Goal: Task Accomplishment & Management: Complete application form

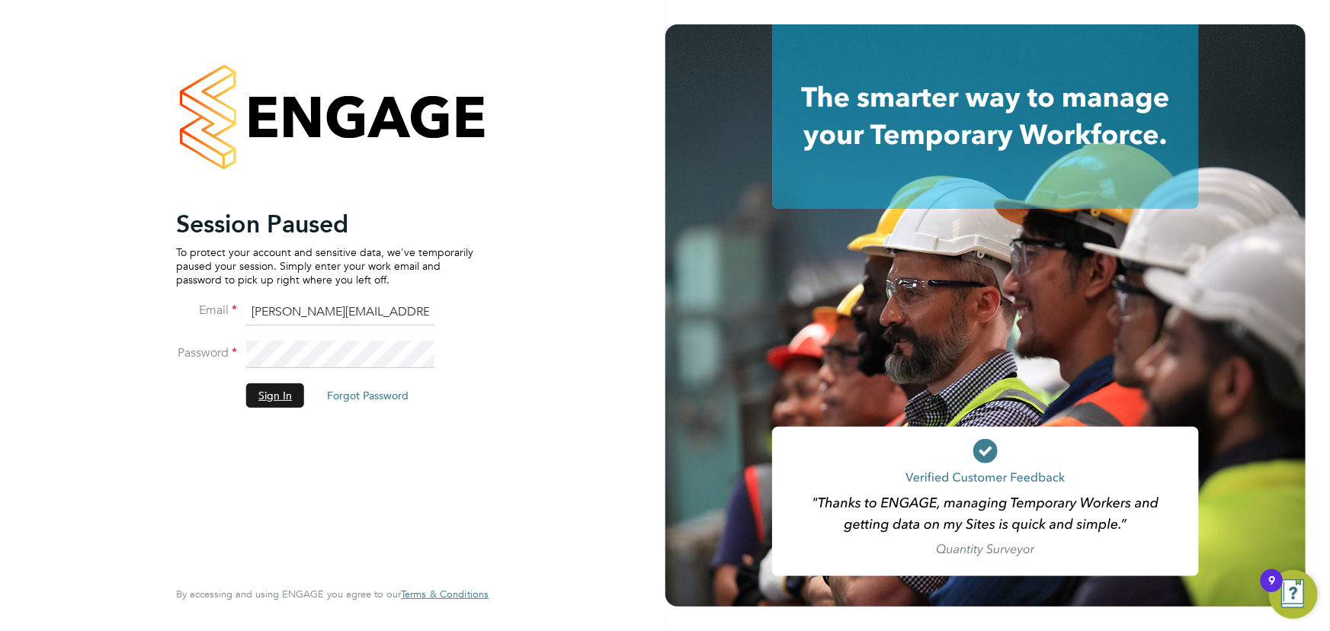
click at [287, 400] on button "Sign In" at bounding box center [275, 395] width 58 height 24
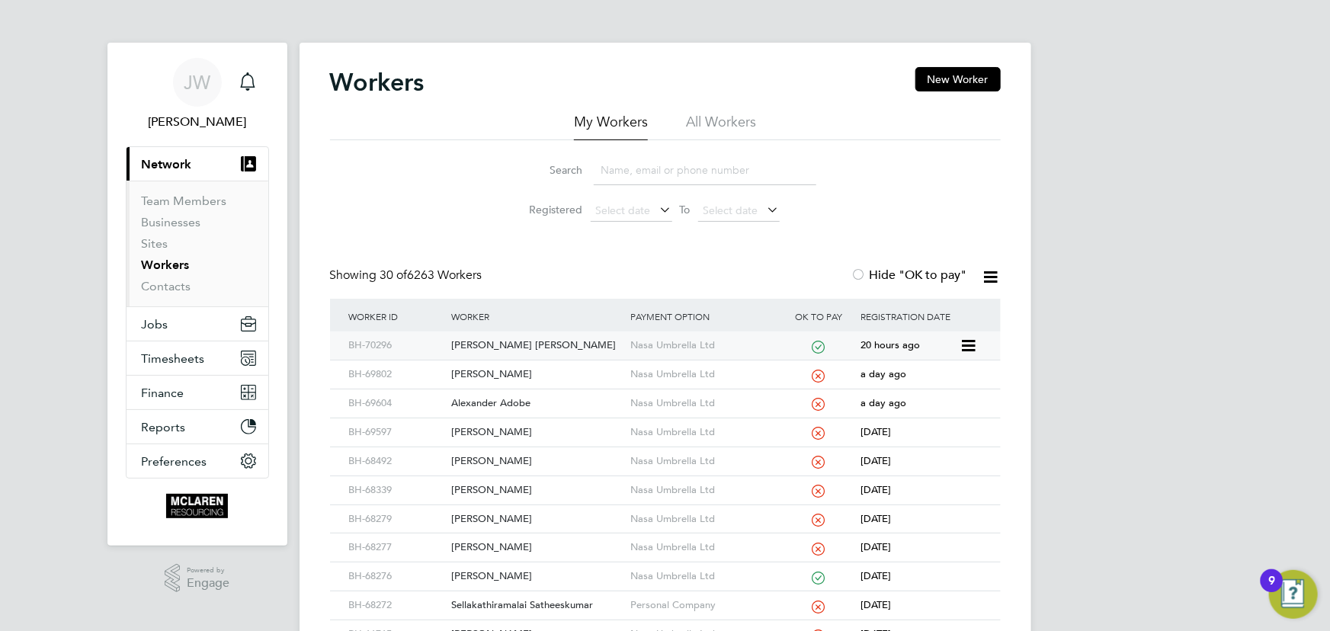
scroll to position [207, 0]
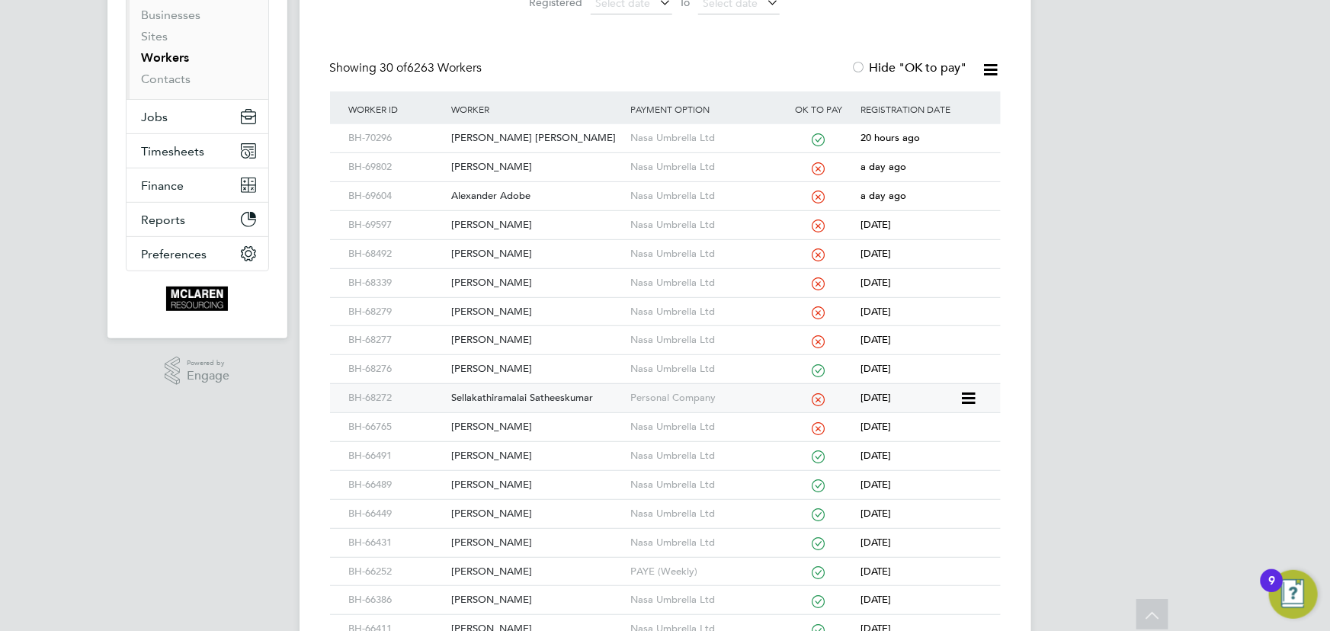
click at [541, 396] on div "Sellakathiramalai Satheeskumar" at bounding box center [537, 398] width 179 height 28
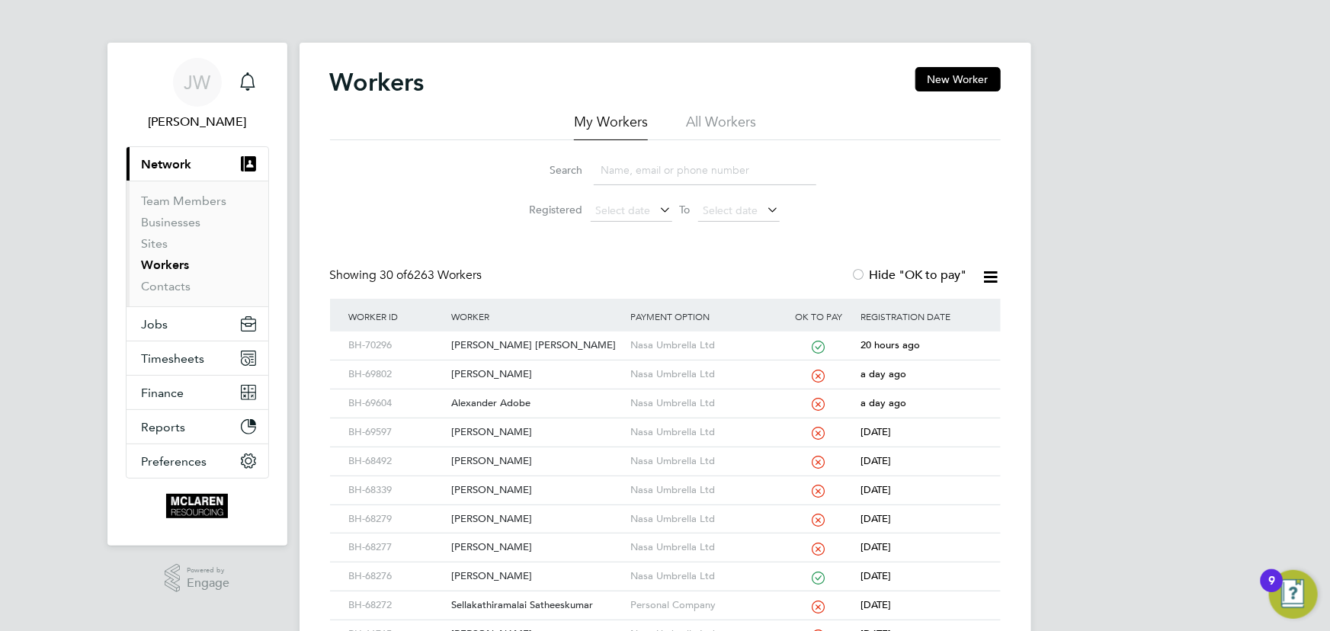
click at [192, 287] on li "Contacts" at bounding box center [199, 286] width 114 height 15
click at [183, 282] on link "Contacts" at bounding box center [167, 286] width 50 height 14
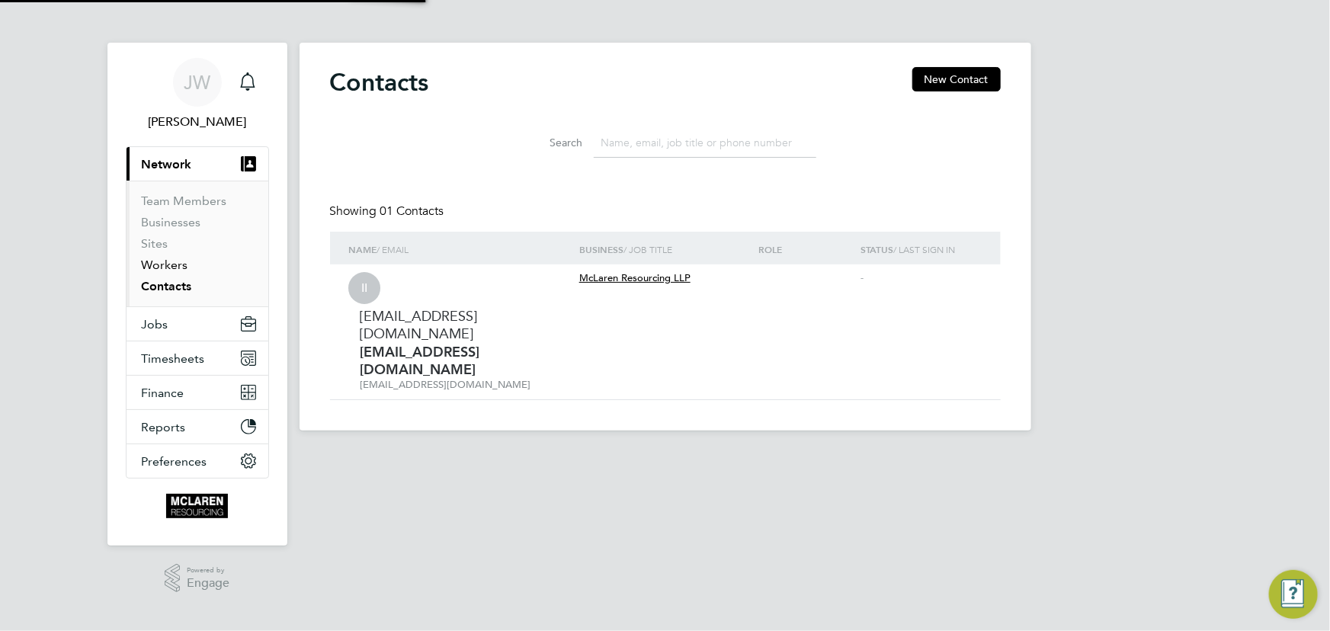
click at [178, 261] on link "Workers" at bounding box center [165, 265] width 47 height 14
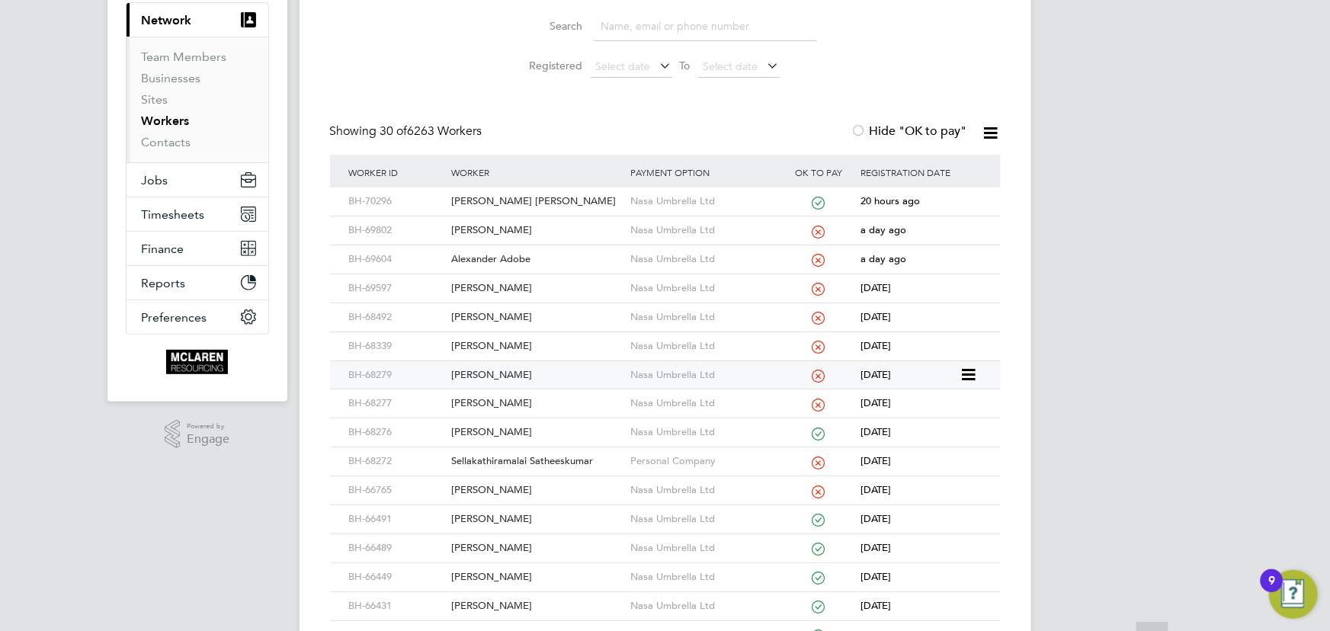
scroll to position [277, 0]
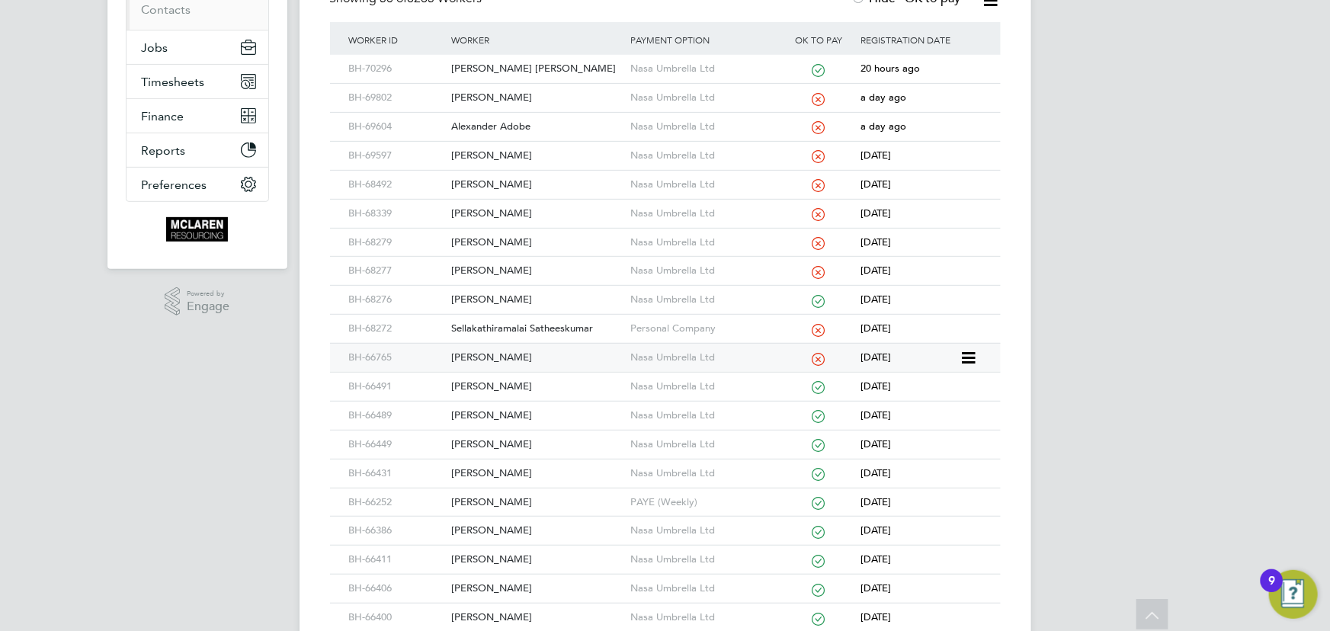
click at [503, 351] on div "Mahesh Gohel" at bounding box center [537, 358] width 179 height 28
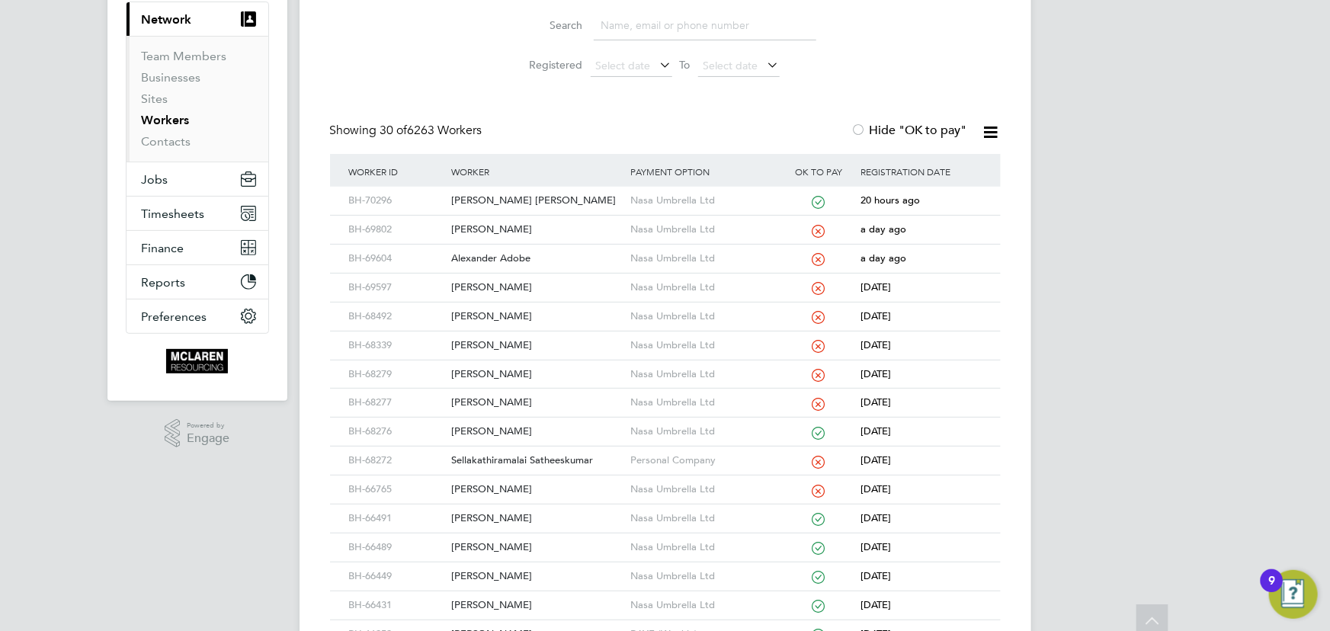
scroll to position [0, 0]
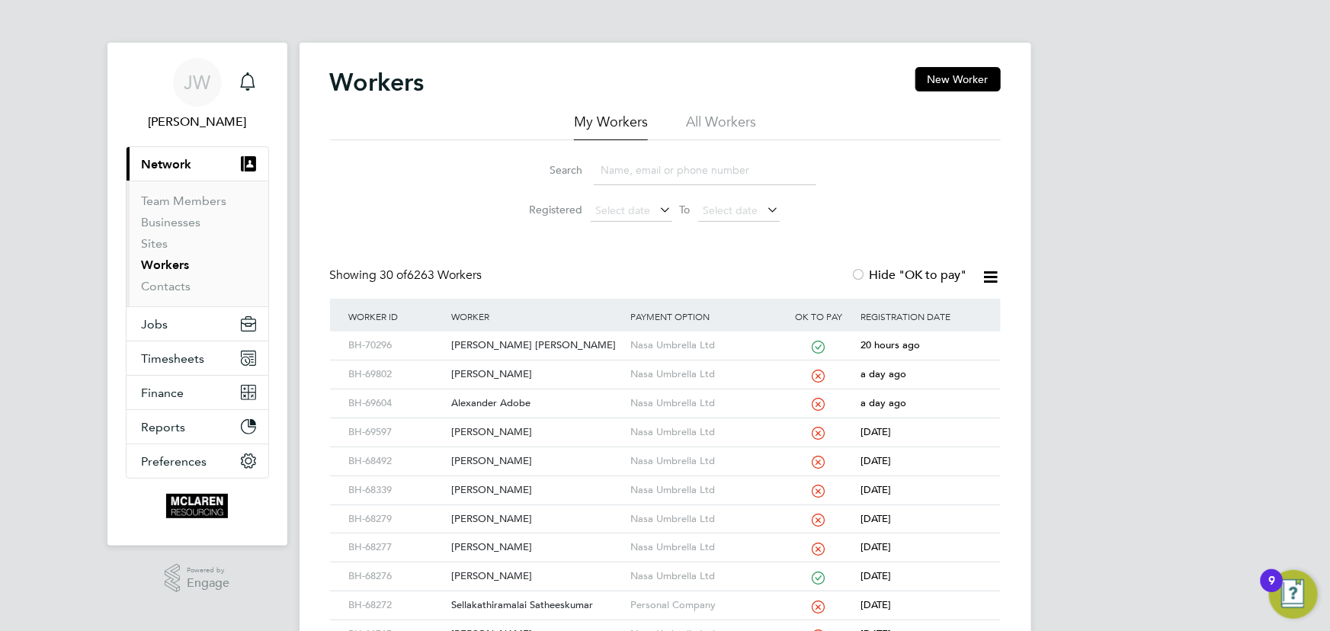
click at [697, 175] on input at bounding box center [705, 171] width 223 height 30
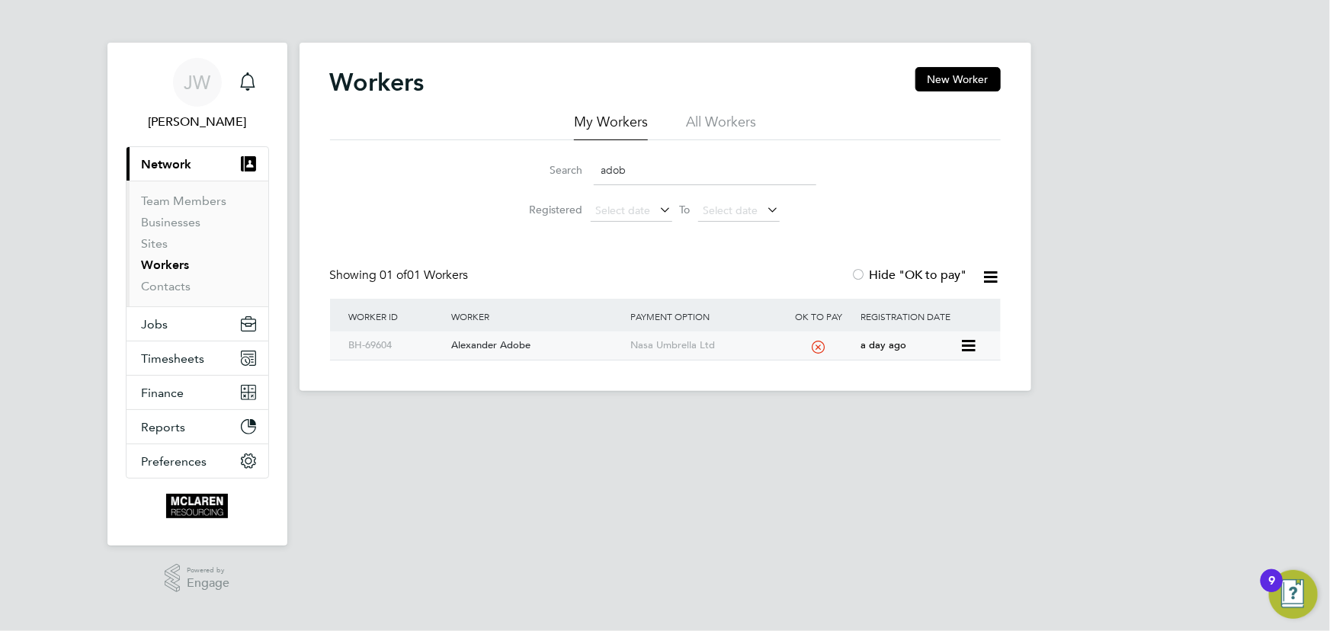
click at [525, 338] on div "Alexander Adobe" at bounding box center [537, 346] width 179 height 28
drag, startPoint x: 650, startPoint y: 159, endPoint x: 594, endPoint y: 168, distance: 56.4
click at [594, 168] on input "adob" at bounding box center [705, 171] width 223 height 30
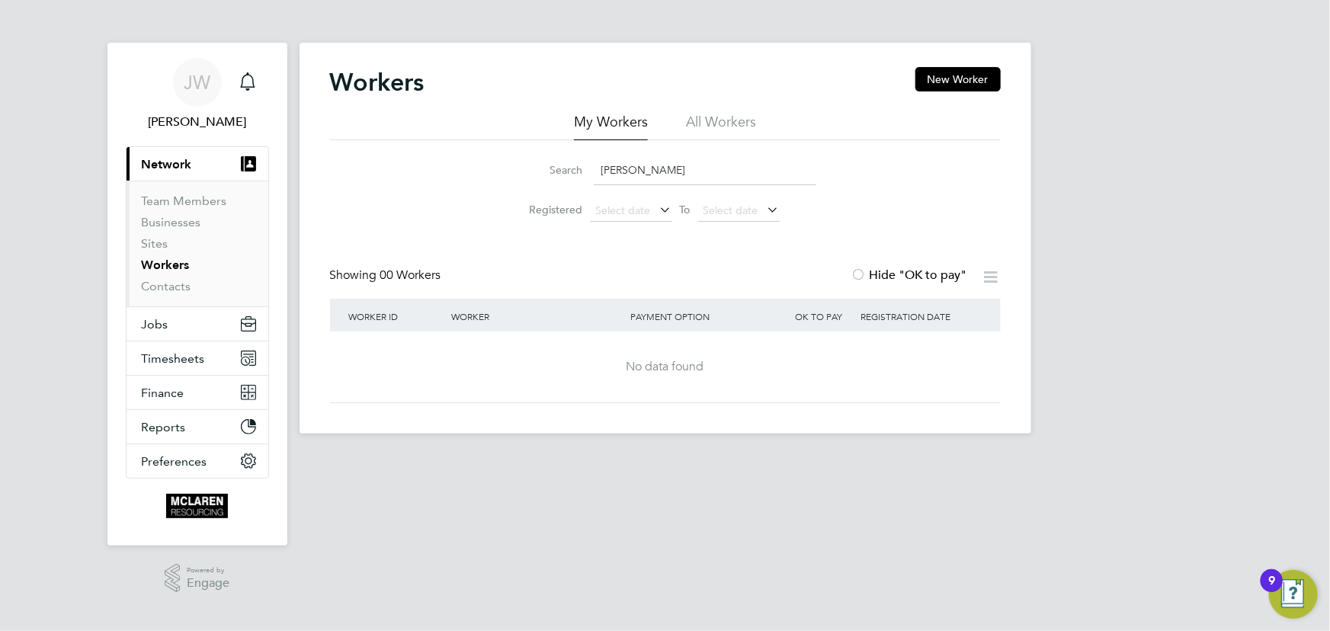
type input "liam mcCole"
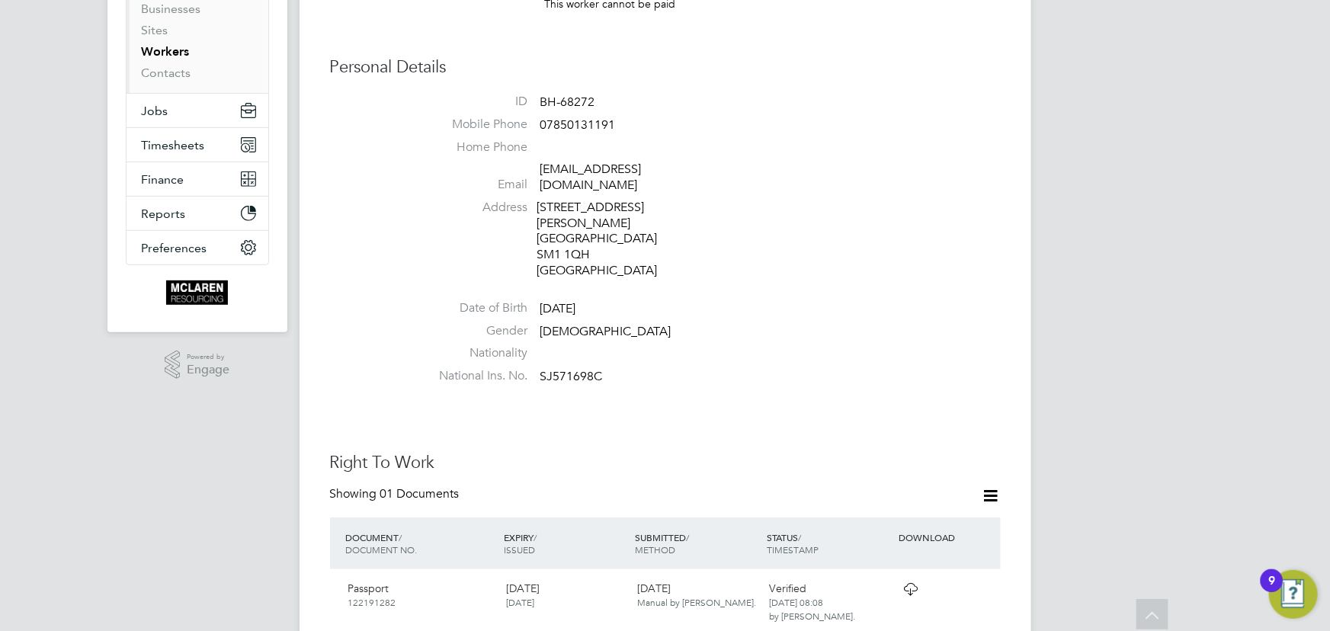
scroll to position [69, 0]
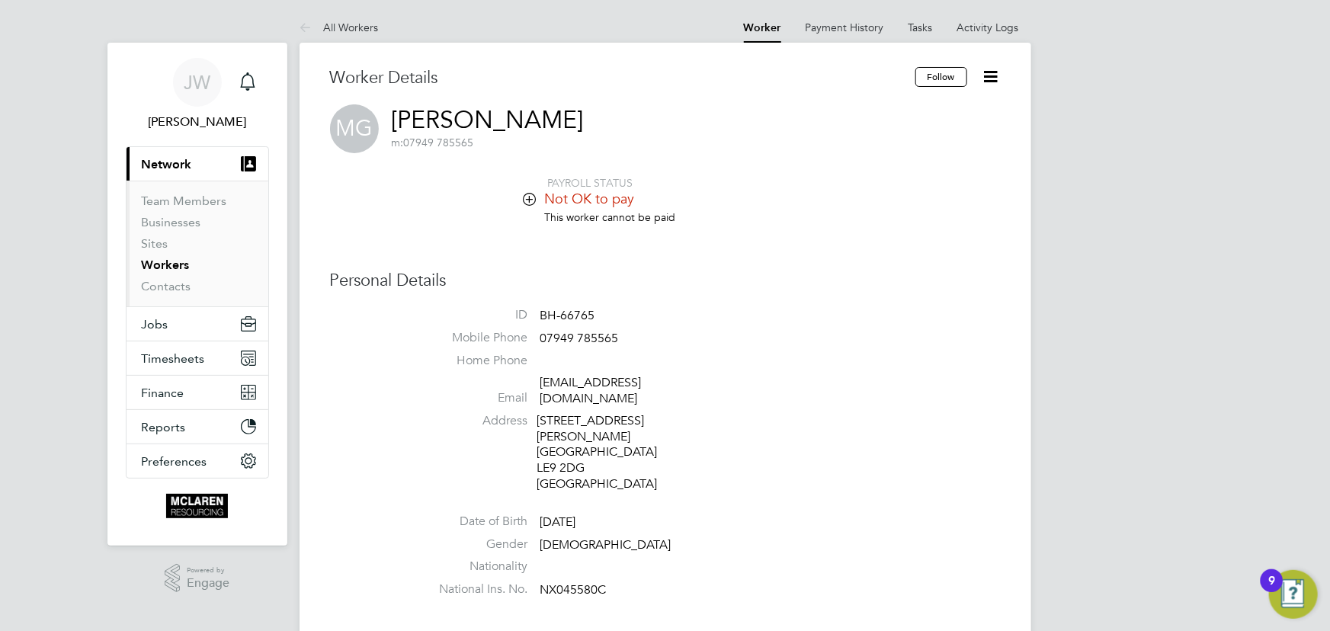
drag, startPoint x: 972, startPoint y: 21, endPoint x: 951, endPoint y: 40, distance: 28.1
click at [974, 21] on link "Activity Logs" at bounding box center [989, 28] width 62 height 14
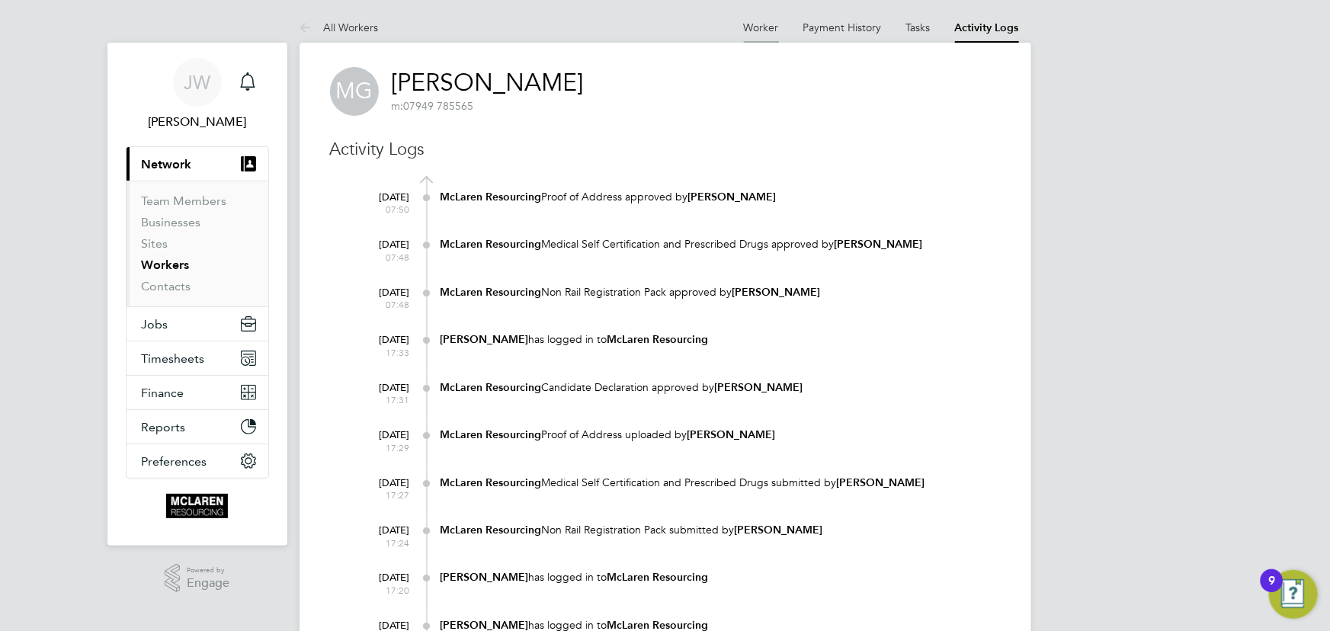
click at [755, 24] on link "Worker" at bounding box center [761, 28] width 35 height 14
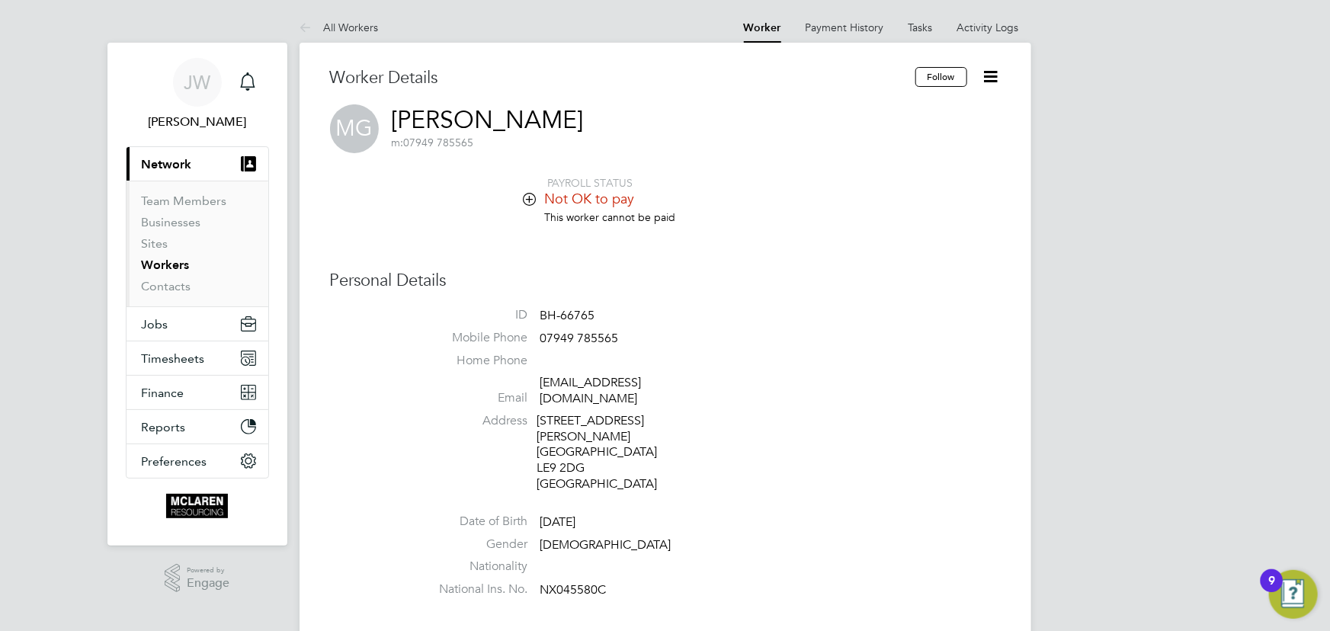
drag, startPoint x: 991, startPoint y: 74, endPoint x: 981, endPoint y: 95, distance: 22.8
click at [992, 73] on icon at bounding box center [991, 76] width 19 height 19
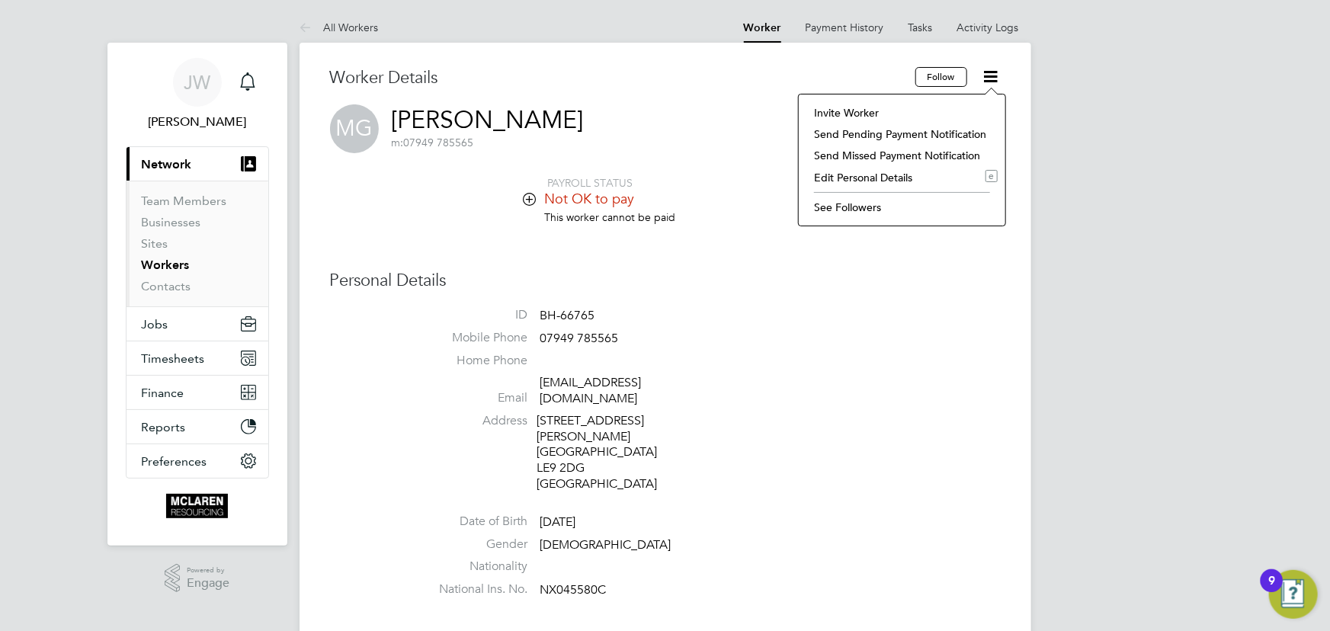
click at [872, 116] on li "Invite Worker" at bounding box center [902, 112] width 191 height 21
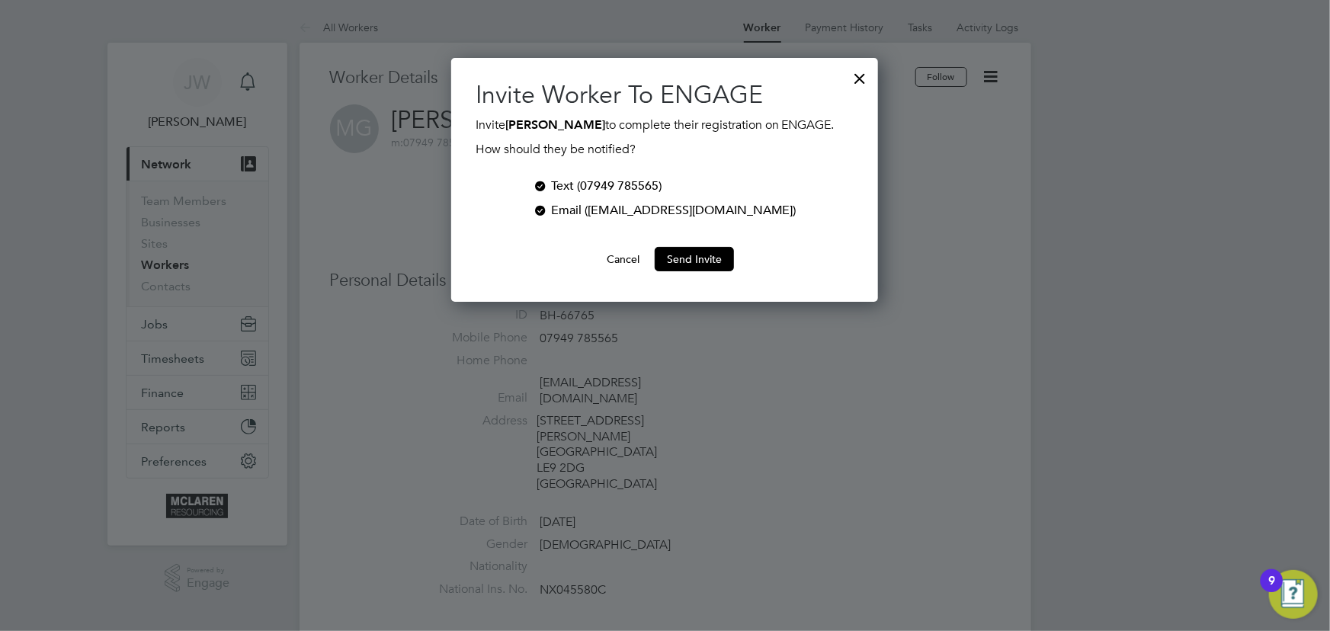
scroll to position [244, 427]
click at [711, 263] on button "Send Invite" at bounding box center [694, 259] width 79 height 24
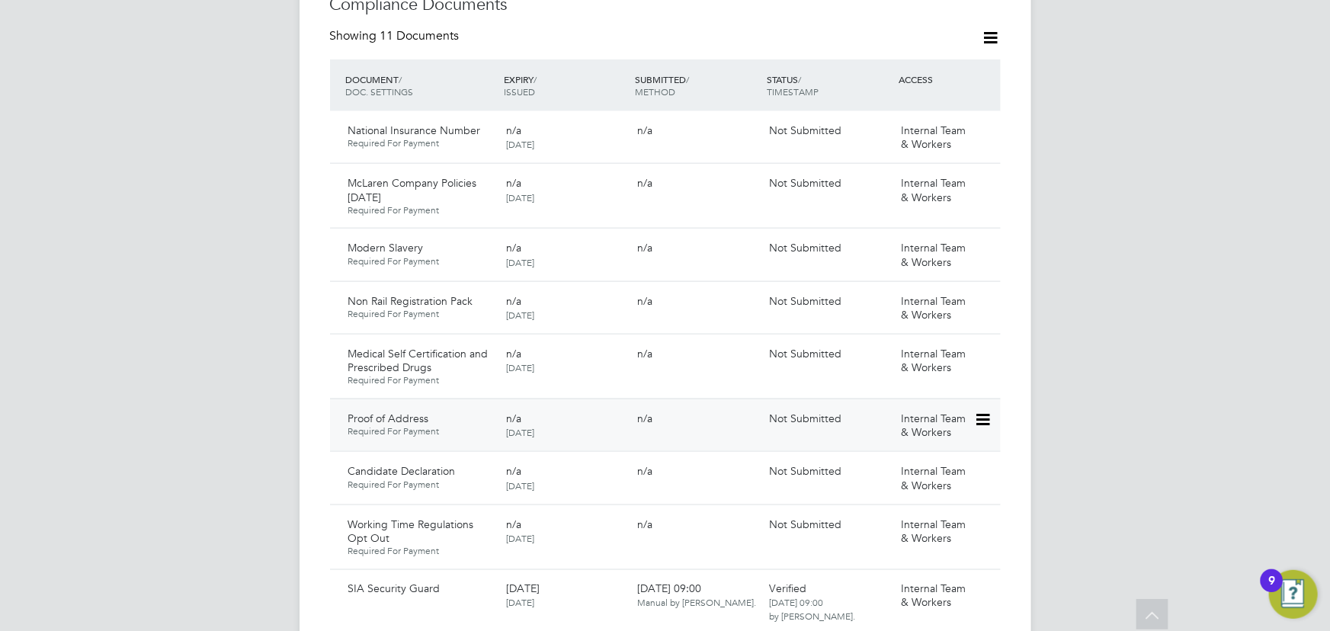
scroll to position [1247, 0]
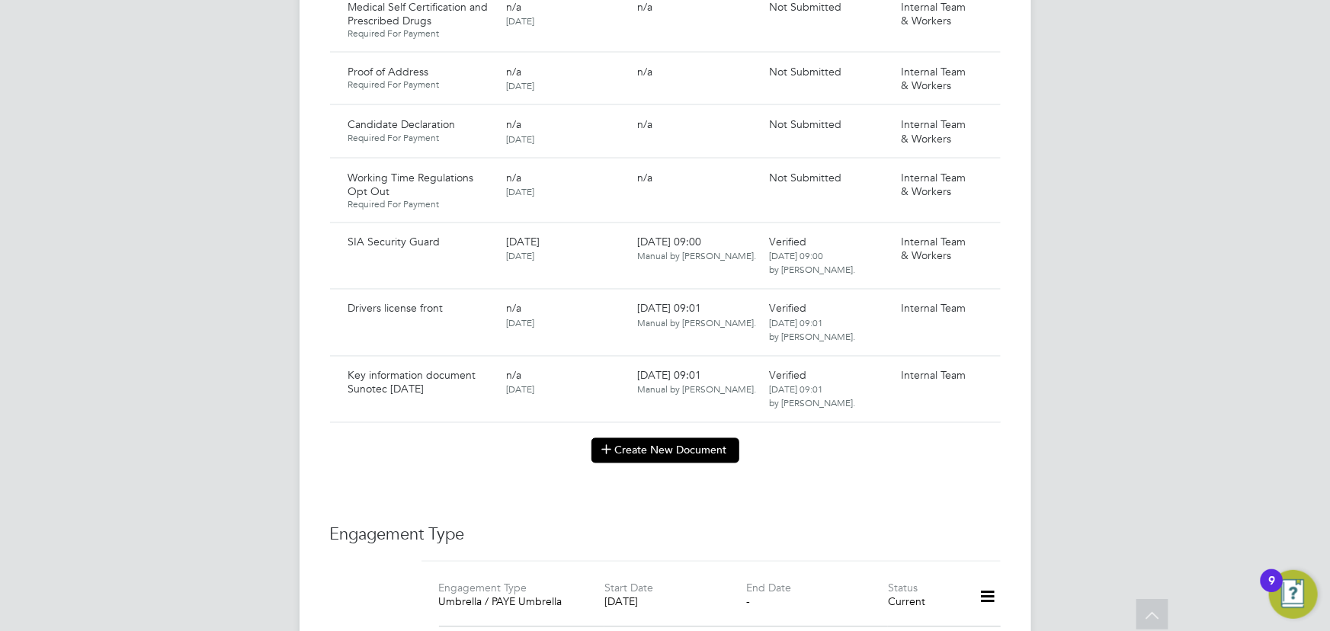
click at [673, 438] on button "Create New Document" at bounding box center [666, 450] width 148 height 24
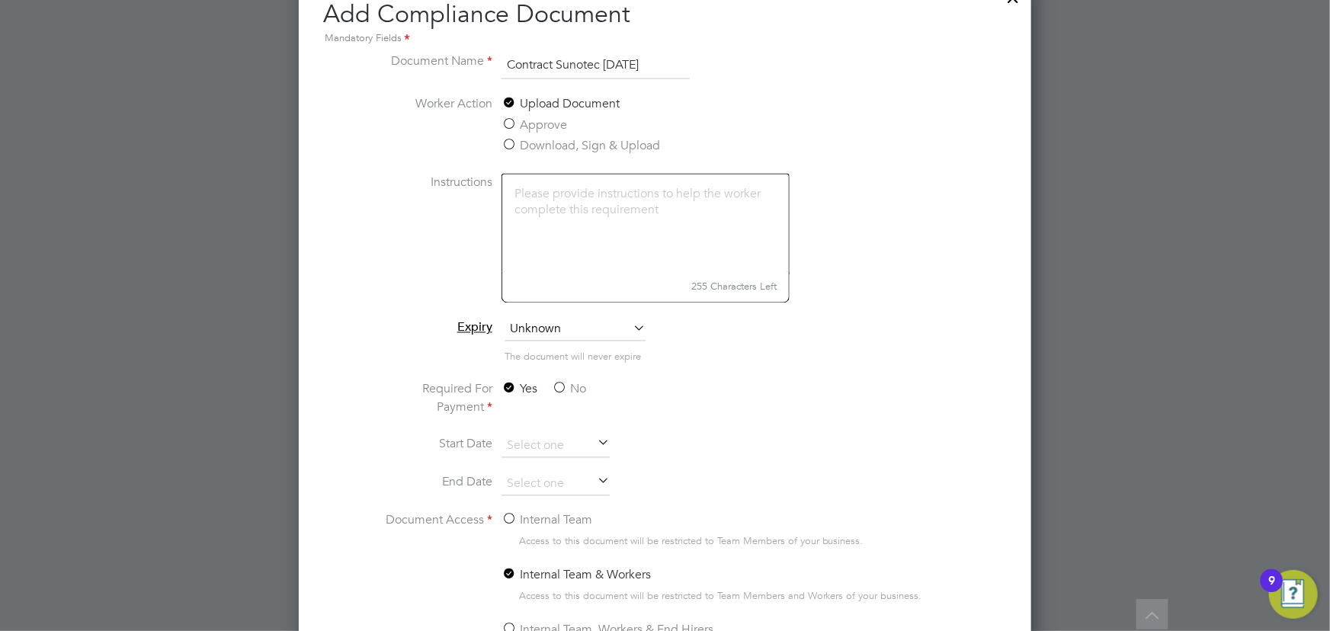
scroll to position [1455, 0]
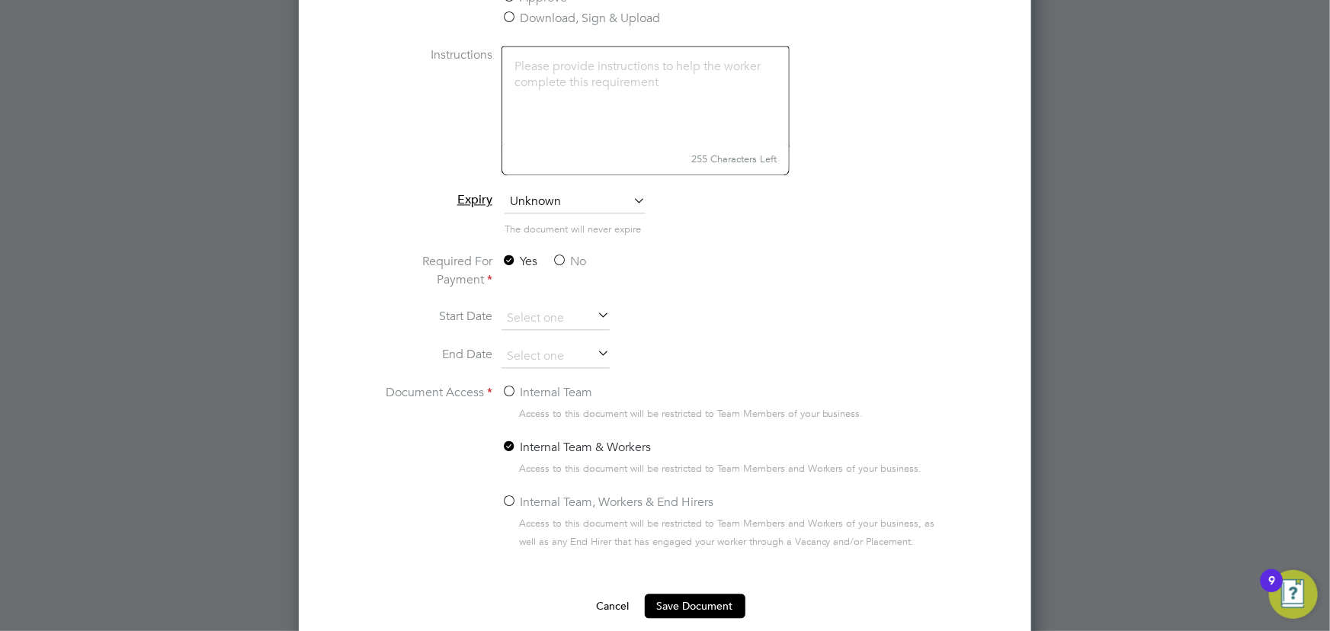
type input "Contract Sunotec [DATE]"
click at [566, 257] on label "No" at bounding box center [569, 262] width 34 height 18
click at [0, 0] on input "No" at bounding box center [0, 0] width 0 height 0
click at [553, 387] on label "Internal Team" at bounding box center [547, 393] width 91 height 18
click at [0, 0] on input "Internal Team" at bounding box center [0, 0] width 0 height 0
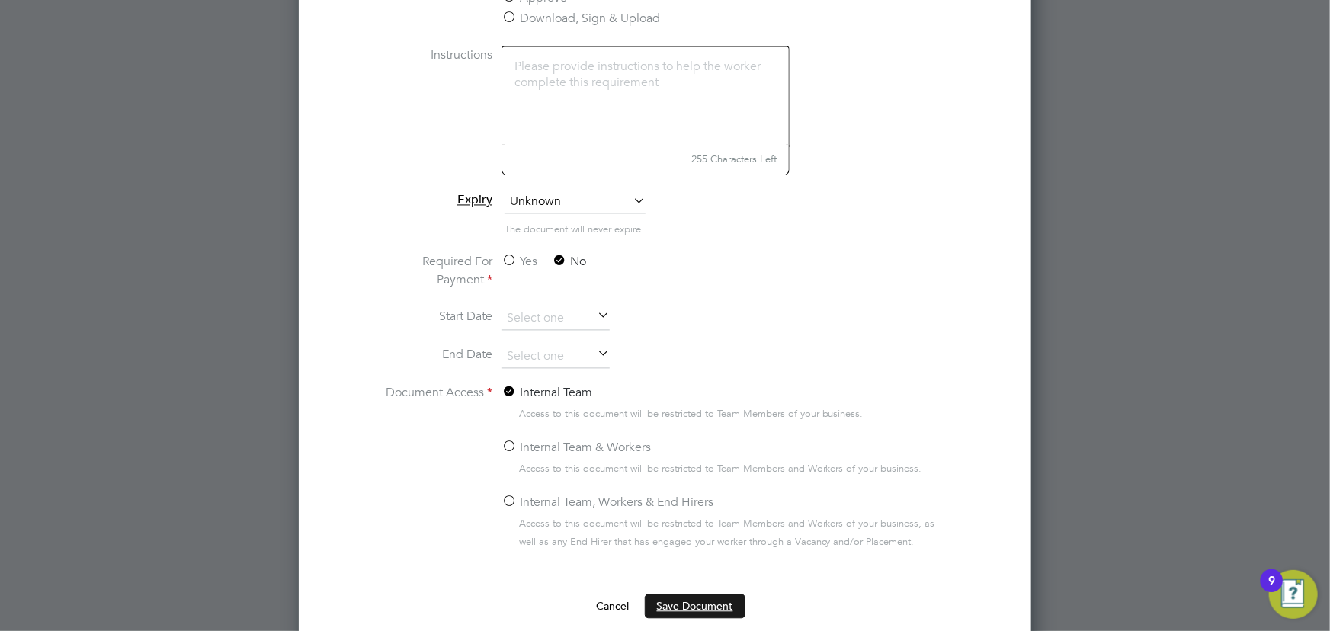
drag, startPoint x: 675, startPoint y: 601, endPoint x: 980, endPoint y: 510, distance: 318.2
click at [676, 601] on button "Save Document" at bounding box center [695, 607] width 101 height 24
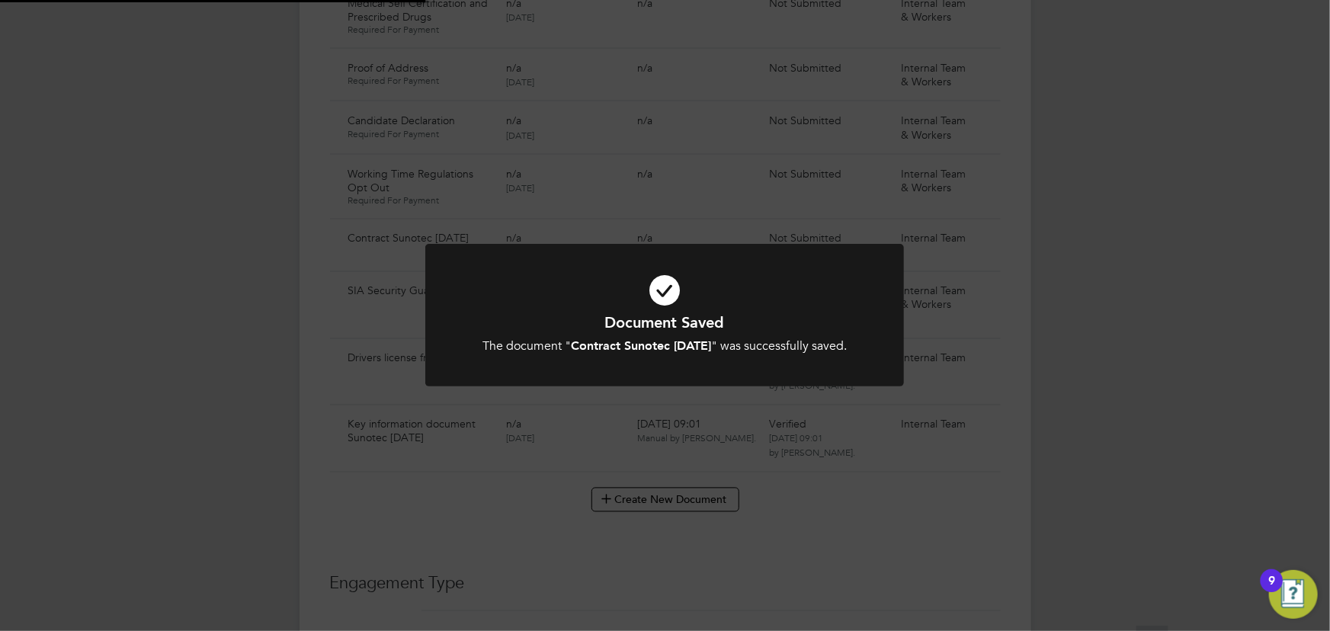
click at [1119, 444] on div "Document Saved The document " Contract Sunotec [DATE] " was successfully saved.…" at bounding box center [665, 315] width 1330 height 631
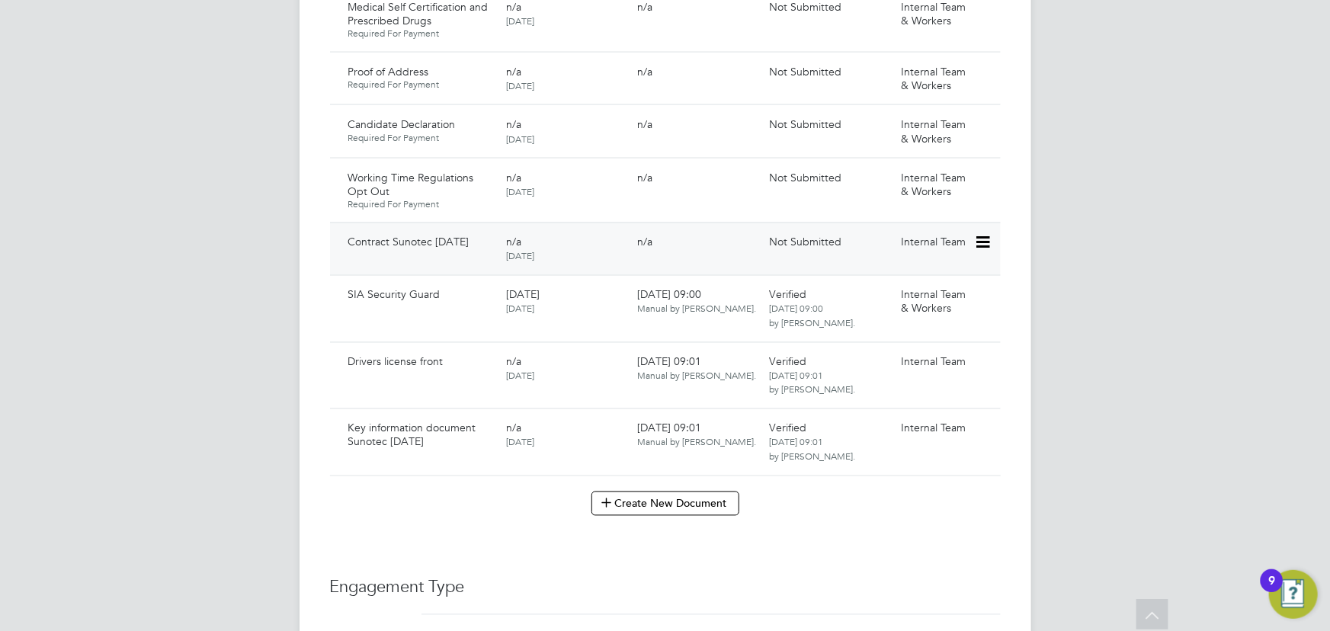
click at [976, 234] on icon at bounding box center [981, 243] width 15 height 18
click at [956, 286] on li "Submit Document" at bounding box center [936, 285] width 107 height 21
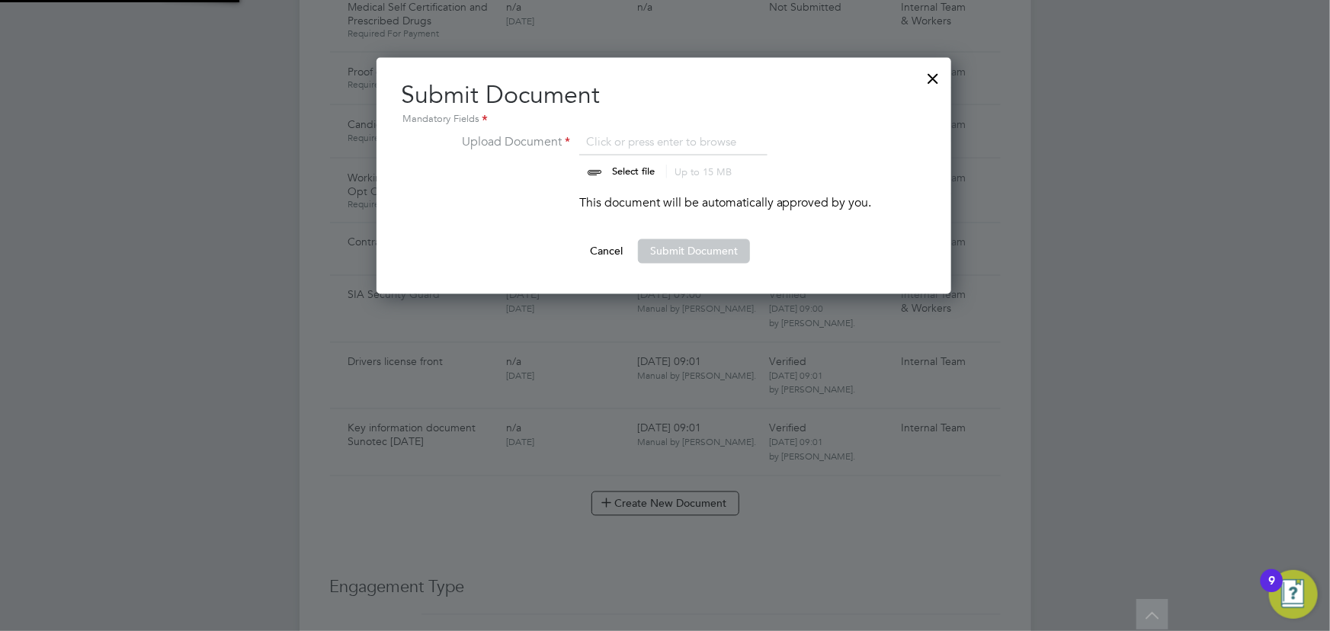
scroll to position [236, 576]
click at [631, 168] on input "file" at bounding box center [647, 156] width 239 height 46
type input "C:\fakepath\Complete_with_Docusign_Candidate_Terms_(Umbr (11).pdf"
click at [693, 258] on button "Submit Document" at bounding box center [694, 251] width 112 height 24
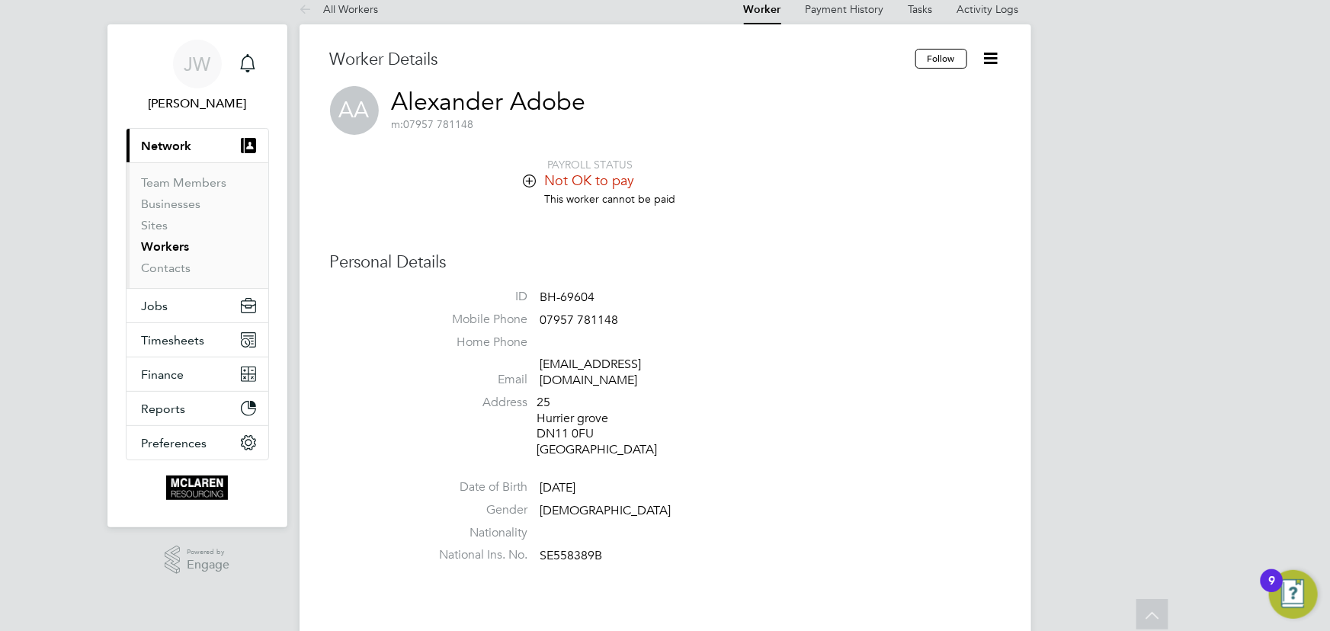
scroll to position [0, 0]
